Goal: Register for event/course

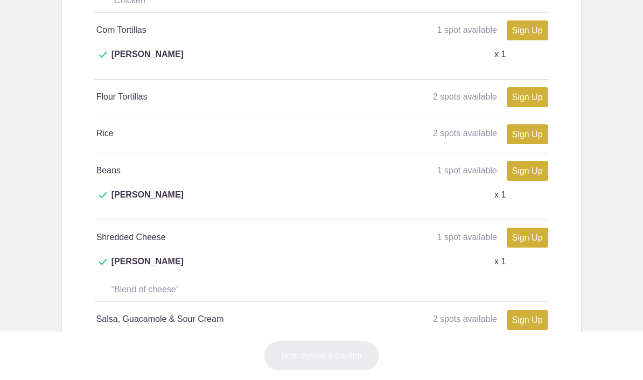
scroll to position [841, 0]
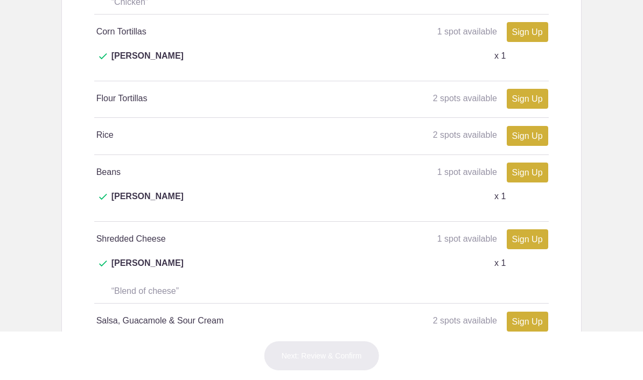
click at [642, 195] on body "Login Sign up for Free Login Loading page Loading page [DEMOGRAPHIC_DATA] Palms…" at bounding box center [321, 190] width 643 height 380
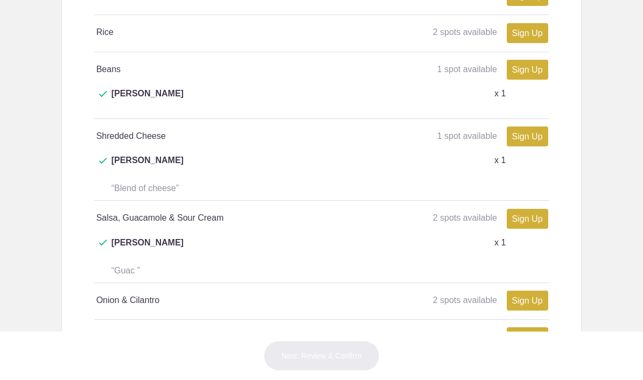
scroll to position [945, 0]
click at [528, 290] on link "Sign Up" at bounding box center [527, 300] width 41 height 20
type input "1"
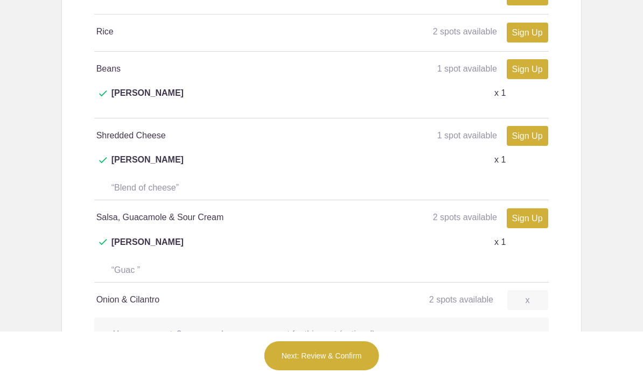
click at [311, 356] on button "Next: Review & Confirm" at bounding box center [322, 356] width 116 height 30
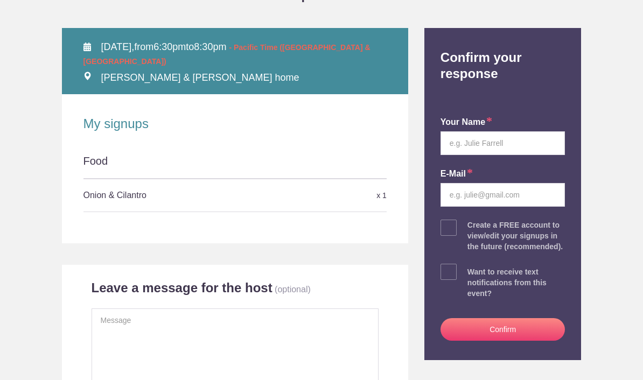
scroll to position [134, 0]
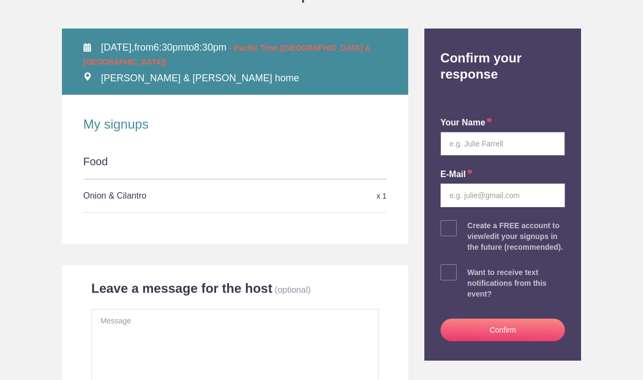
click at [502, 146] on input "text" at bounding box center [503, 144] width 125 height 24
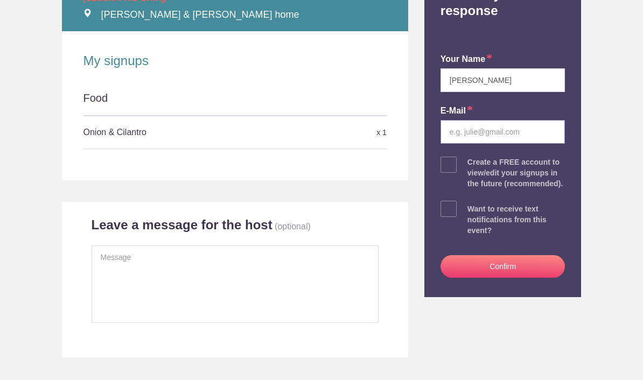
scroll to position [195, 0]
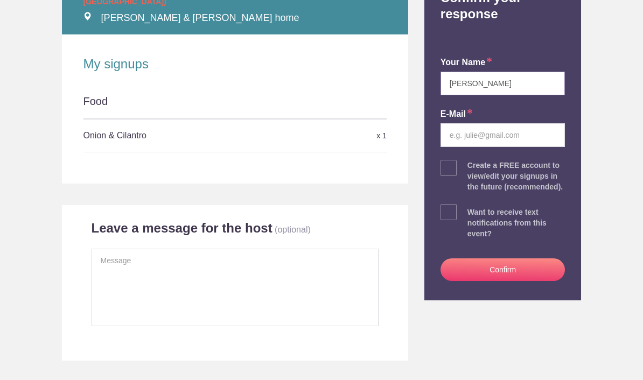
click at [481, 78] on input "[PERSON_NAME]" at bounding box center [503, 84] width 125 height 24
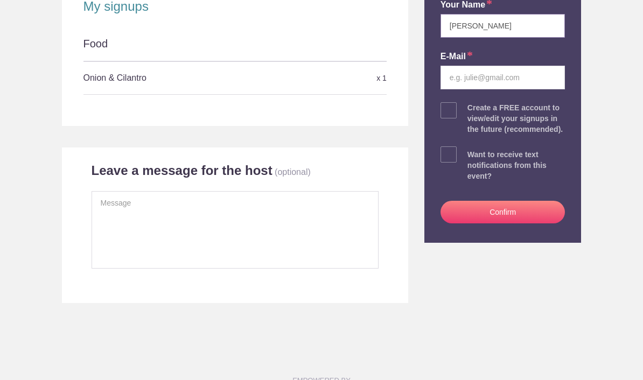
scroll to position [253, 0]
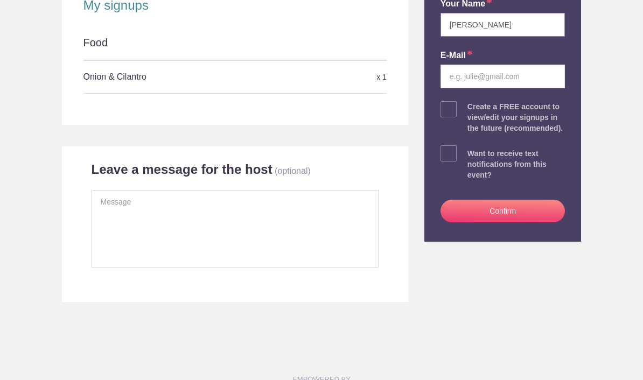
type input "[PERSON_NAME]"
click at [528, 78] on input "email" at bounding box center [503, 77] width 125 height 24
type input "[EMAIL_ADDRESS][DOMAIN_NAME]"
click at [503, 210] on button "Confirm" at bounding box center [503, 211] width 125 height 23
